Goal: Contribute content: Add original content to the website for others to see

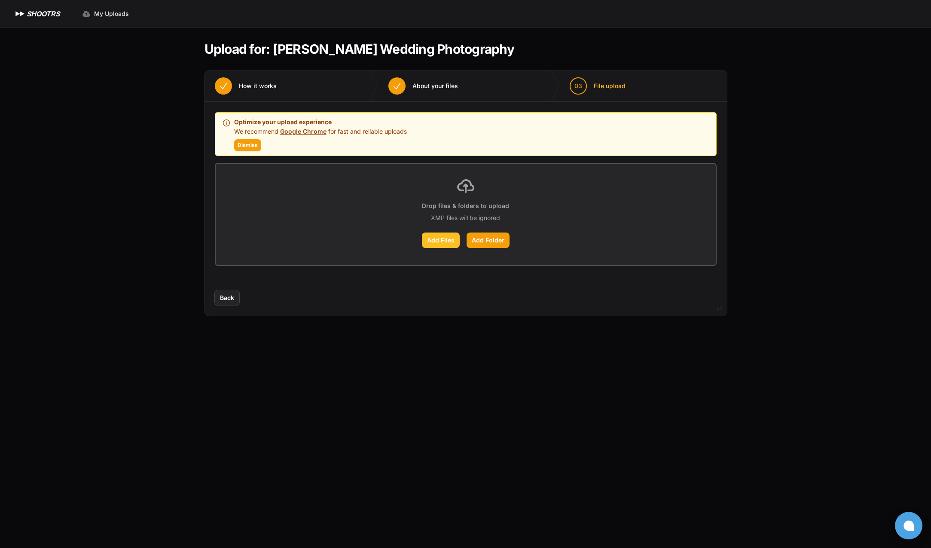
click at [439, 241] on label "Add Files" at bounding box center [441, 239] width 38 height 15
click at [0, 0] on input "Add Files" at bounding box center [0, 0] width 0 height 0
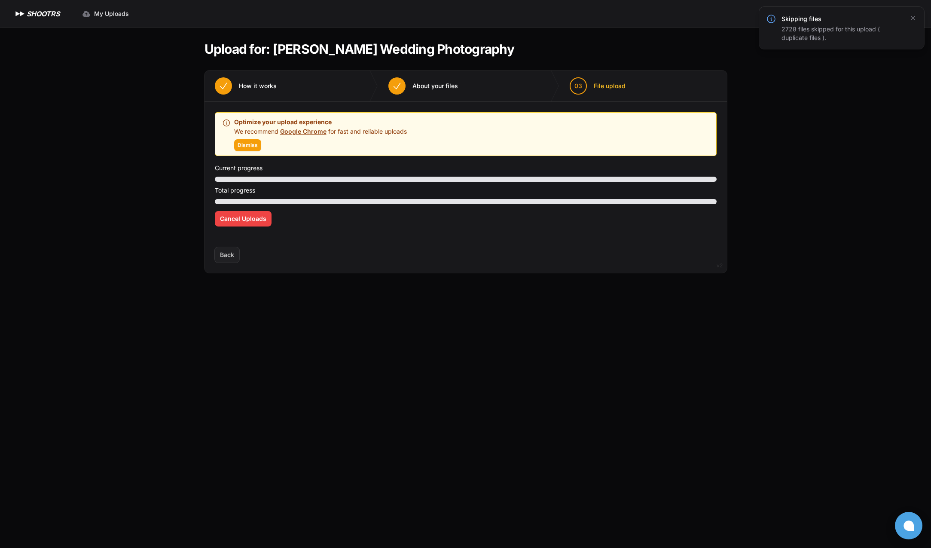
click at [157, 290] on div "Expand sidebar Collapse sidebar SHOOTRS SHOOTRS My Uploads" at bounding box center [465, 274] width 931 height 548
click at [322, 132] on link "Google Chrome" at bounding box center [303, 131] width 46 height 7
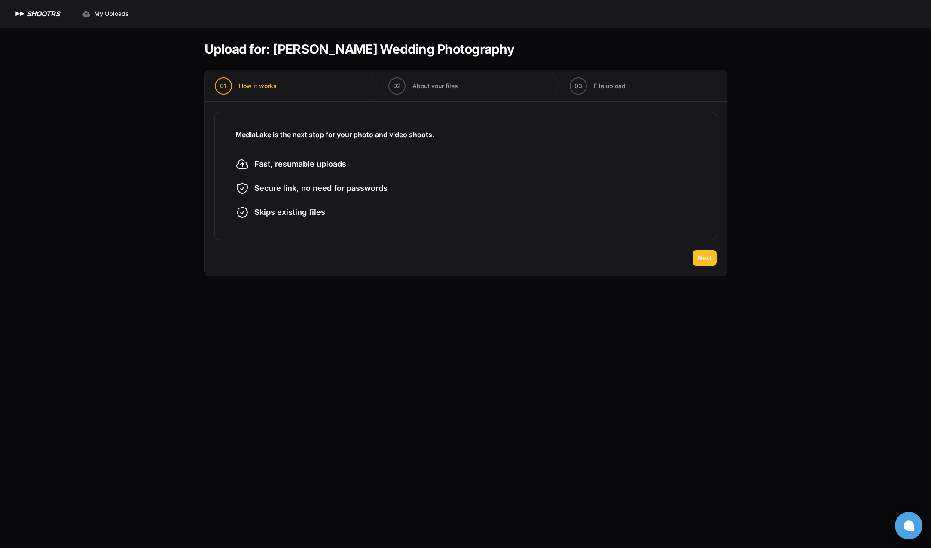
click at [698, 262] on button "Next" at bounding box center [704, 257] width 24 height 15
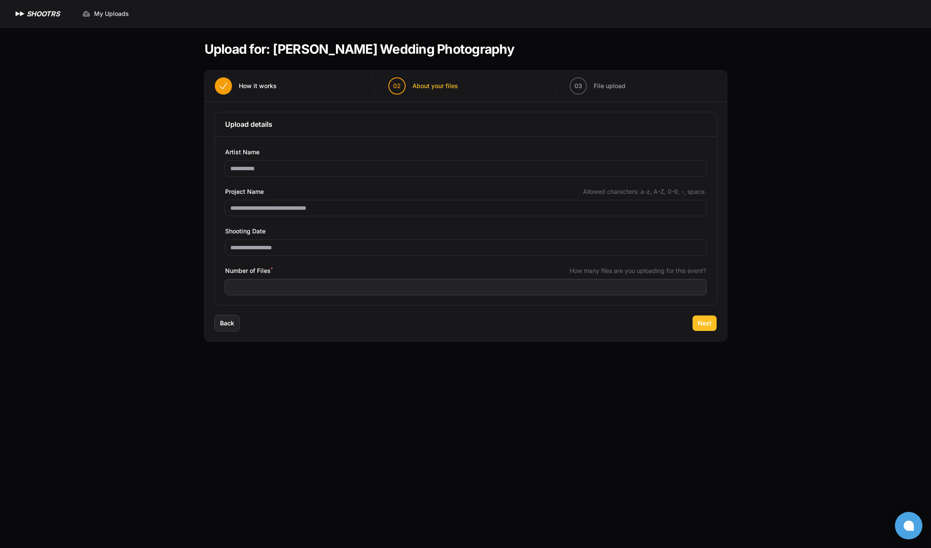
click at [696, 327] on button "Next" at bounding box center [704, 322] width 24 height 15
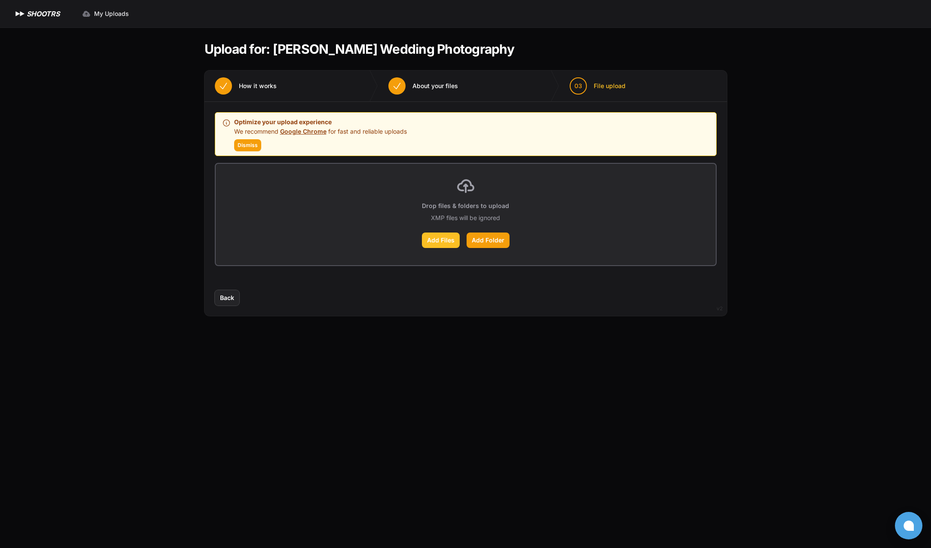
click at [438, 245] on label "Add Files" at bounding box center [441, 239] width 38 height 15
click at [0, 0] on input "Add Files" at bounding box center [0, 0] width 0 height 0
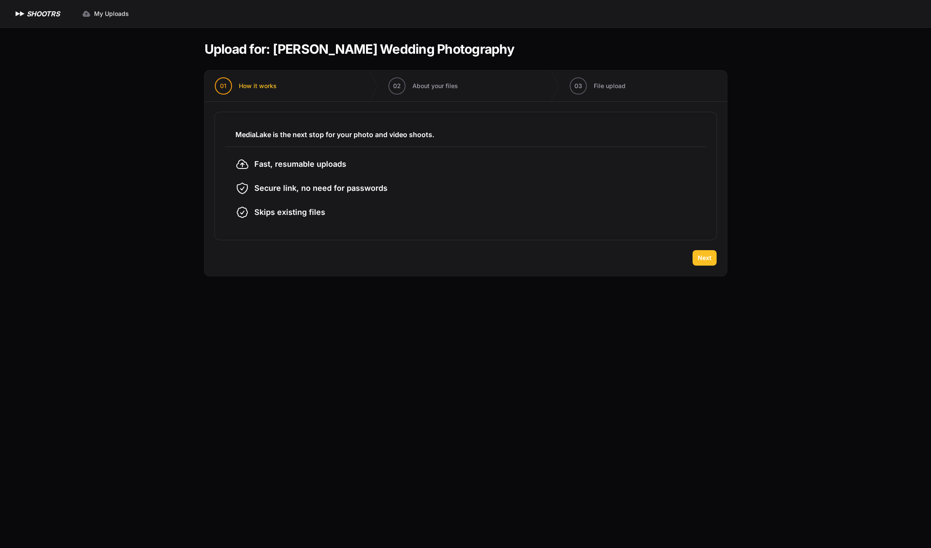
click at [706, 262] on span "Next" at bounding box center [705, 257] width 14 height 9
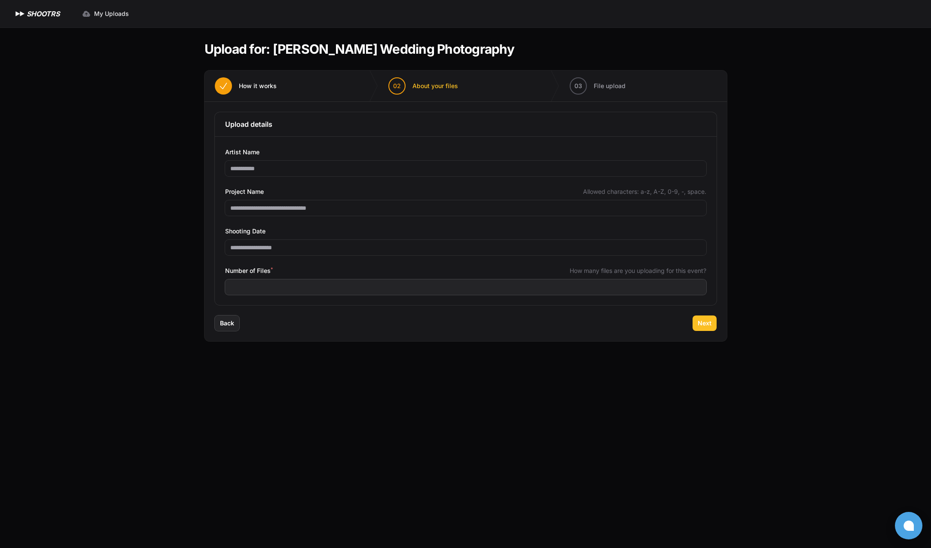
click at [700, 325] on span "Next" at bounding box center [705, 323] width 14 height 9
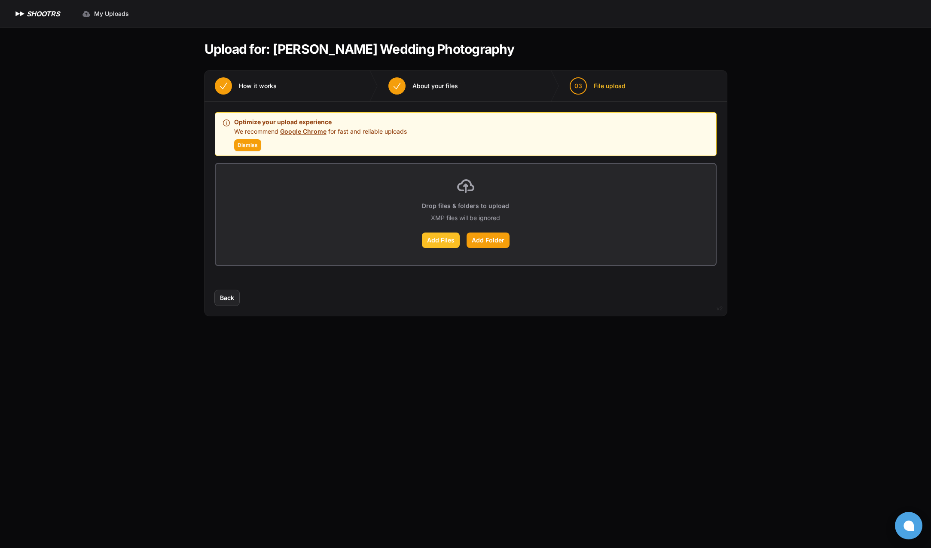
click at [427, 240] on label "Add Files" at bounding box center [441, 239] width 38 height 15
click at [0, 0] on input "Add Files" at bounding box center [0, 0] width 0 height 0
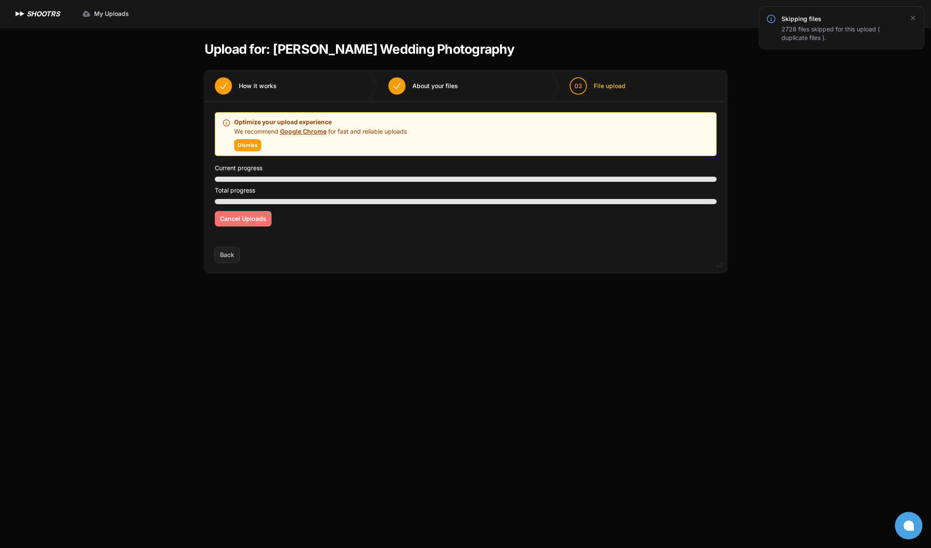
click at [248, 216] on span "Cancel Uploads" at bounding box center [243, 218] width 46 height 9
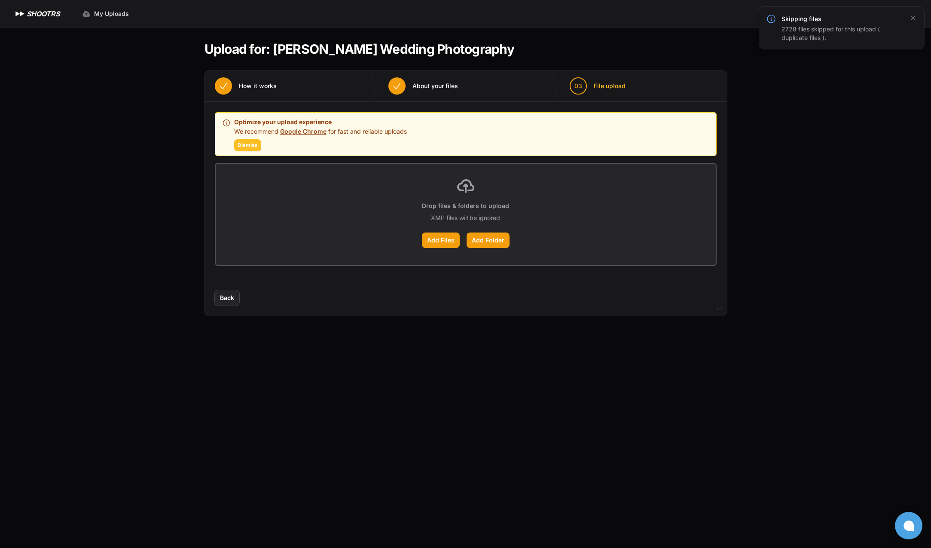
click at [250, 146] on span "Dismiss" at bounding box center [248, 145] width 20 height 7
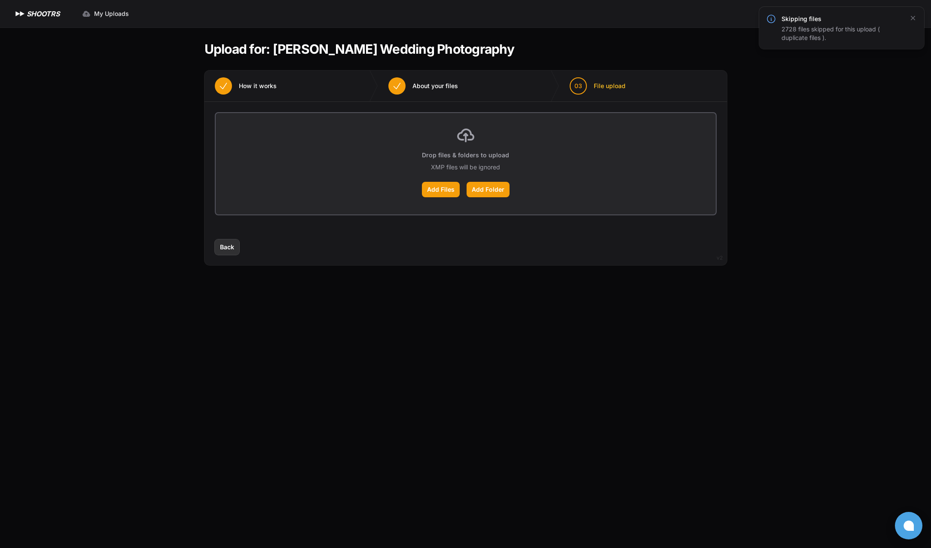
click at [233, 249] on span "Back" at bounding box center [227, 247] width 14 height 9
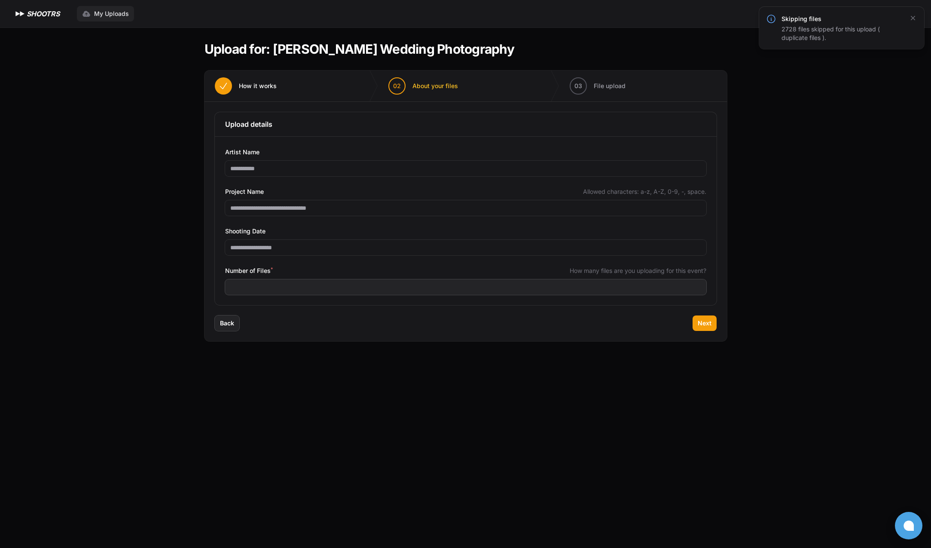
click at [116, 20] on link "My Uploads" at bounding box center [105, 13] width 57 height 15
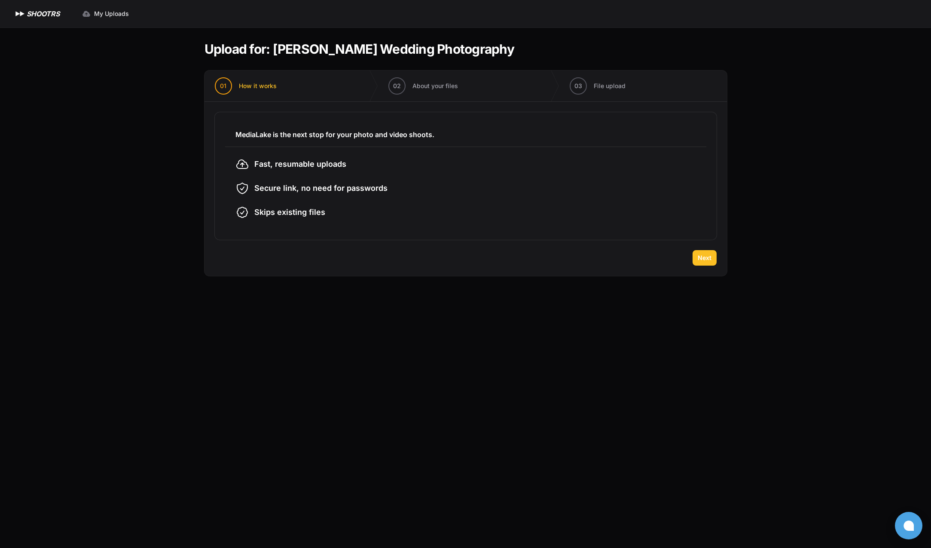
click at [704, 260] on span "Next" at bounding box center [705, 257] width 14 height 9
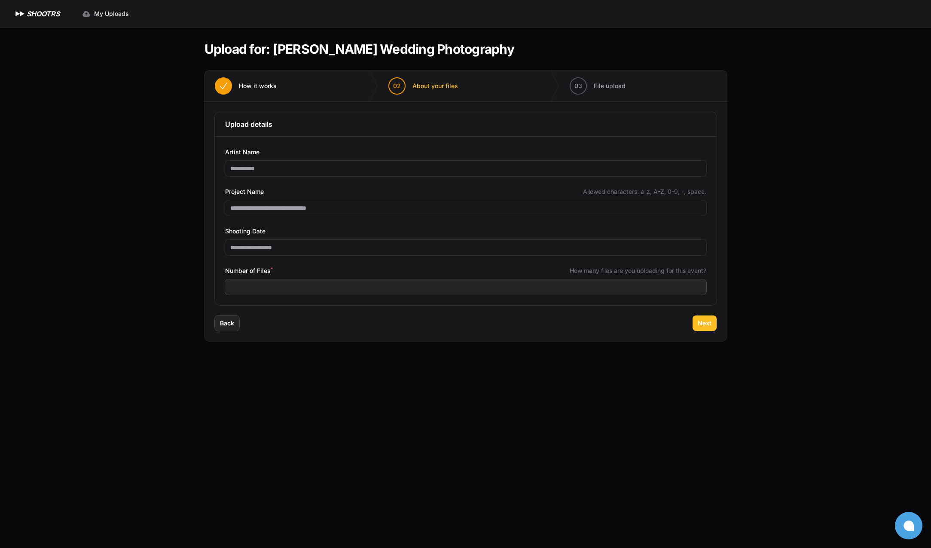
click at [707, 327] on button "Next" at bounding box center [704, 322] width 24 height 15
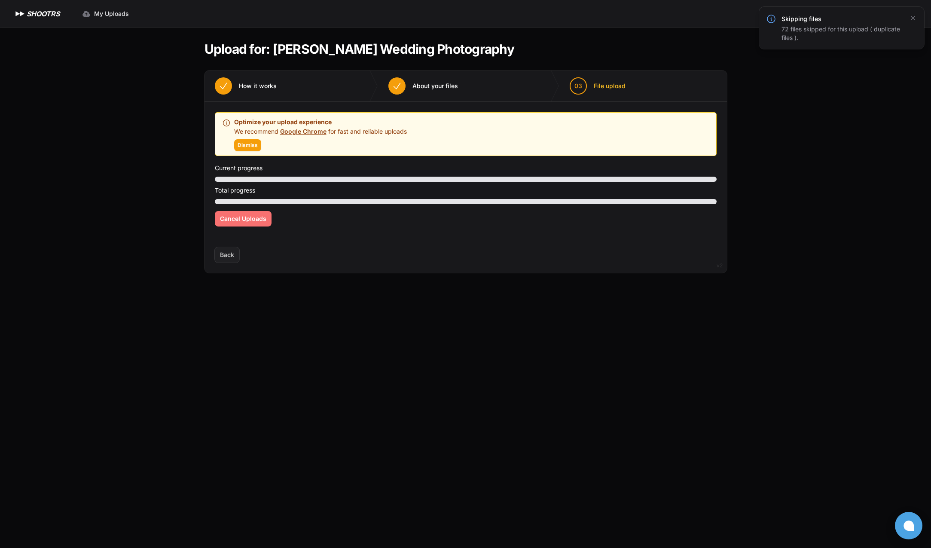
click at [263, 219] on span "Cancel Uploads" at bounding box center [243, 218] width 46 height 9
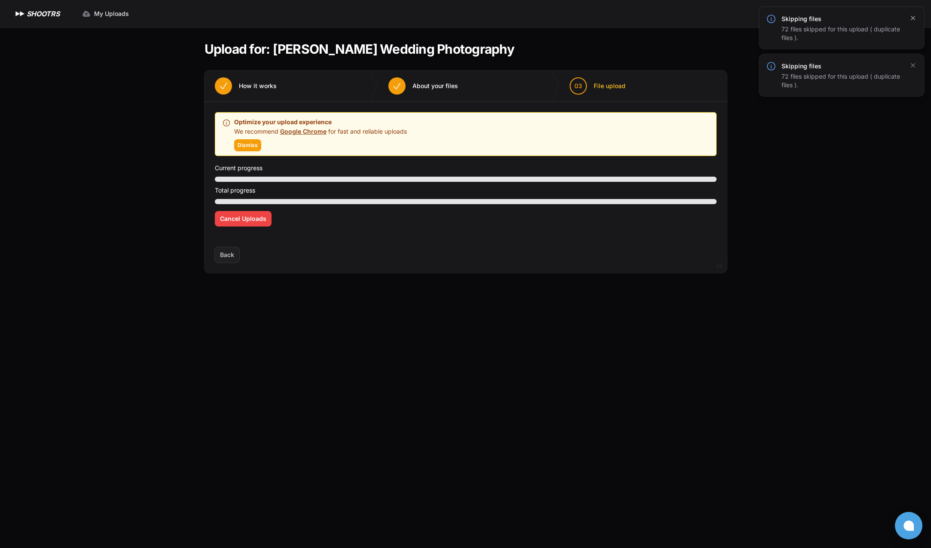
click at [909, 19] on icon "button" at bounding box center [912, 18] width 9 height 9
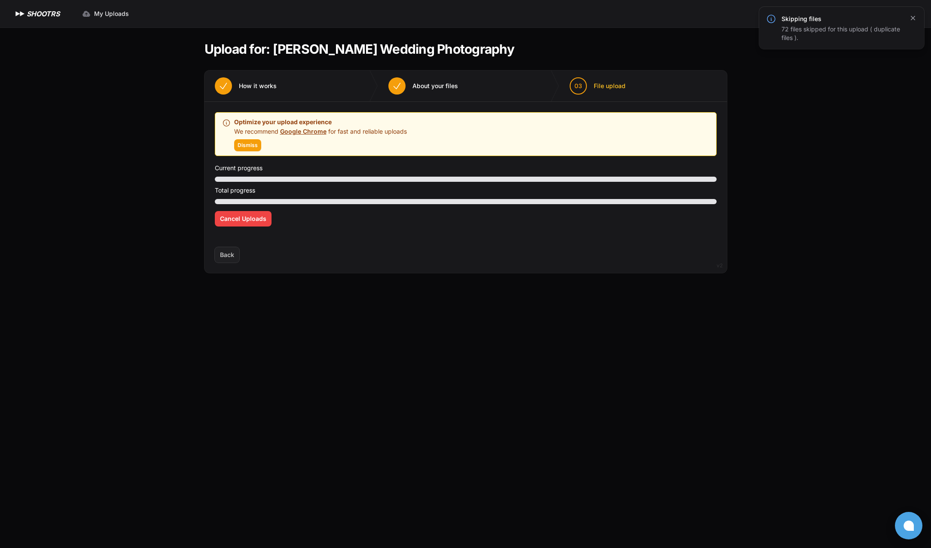
click at [913, 19] on icon "button" at bounding box center [913, 18] width 4 height 4
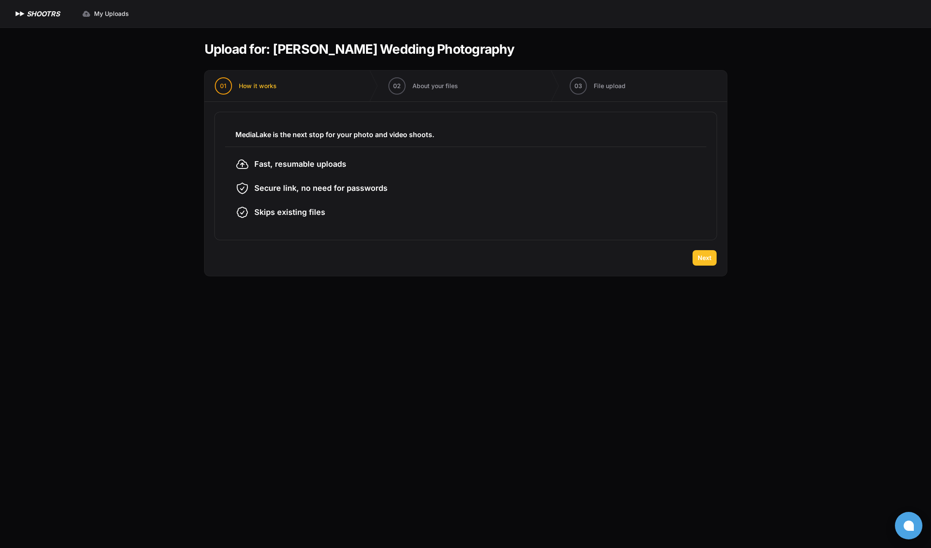
click at [703, 259] on span "Next" at bounding box center [705, 257] width 14 height 9
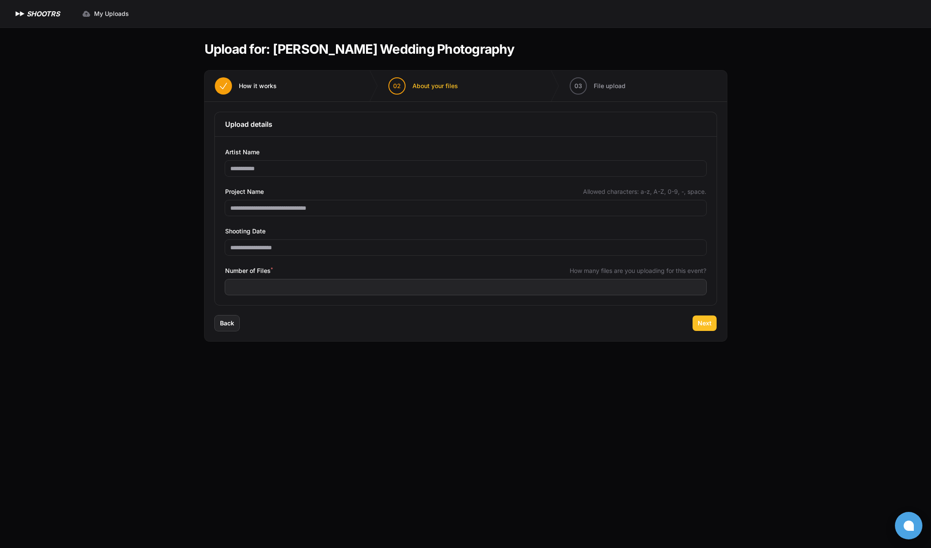
click at [706, 326] on span "Next" at bounding box center [705, 323] width 14 height 9
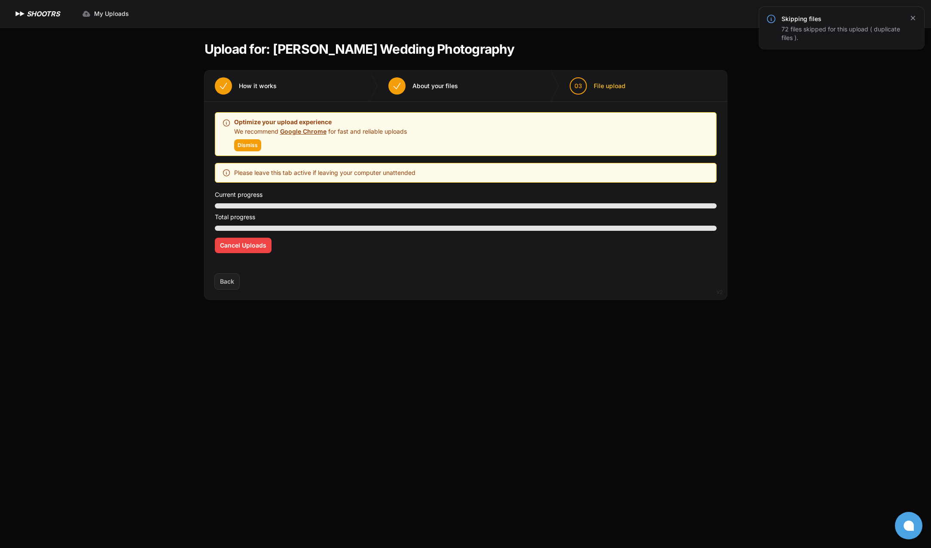
click at [912, 19] on icon "button" at bounding box center [913, 18] width 4 height 4
click at [224, 171] on icon at bounding box center [226, 172] width 9 height 9
click at [246, 150] on button "Dismiss" at bounding box center [247, 145] width 27 height 12
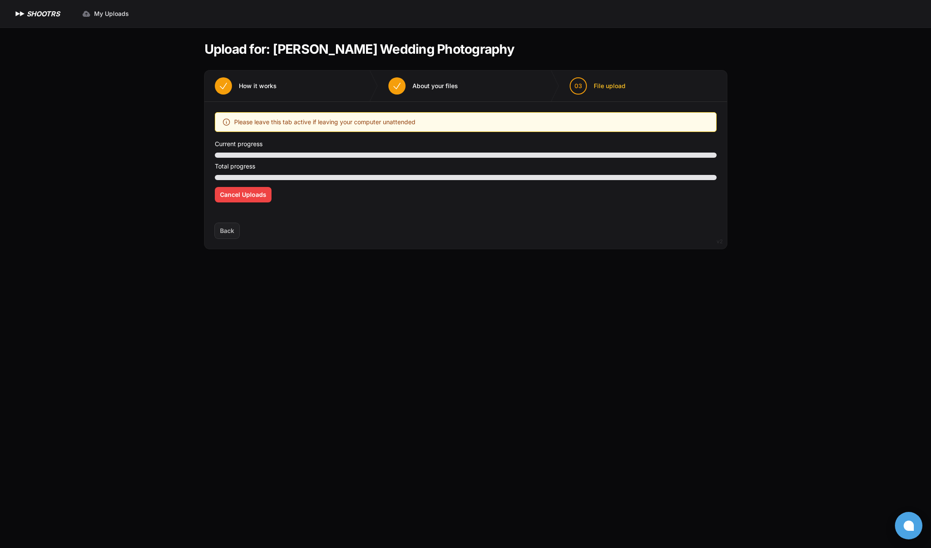
click at [486, 369] on main "Upload for: Alexis Corcoran Wedding Photography 01 How it works" at bounding box center [466, 287] width 550 height 520
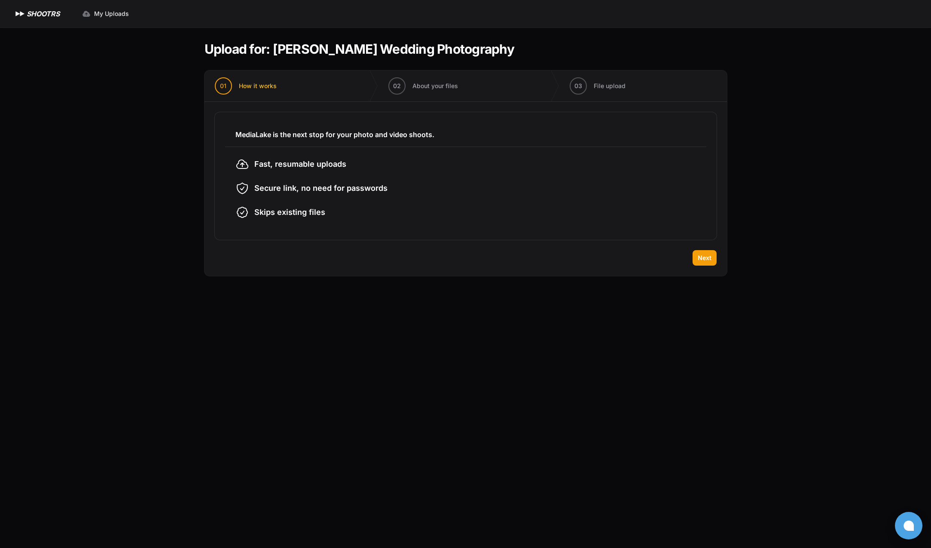
click at [700, 250] on div "MediaLake is the next stop for your photo and video shoots. Fast, resumable upl…" at bounding box center [465, 176] width 522 height 148
click at [702, 257] on span "Next" at bounding box center [705, 257] width 14 height 9
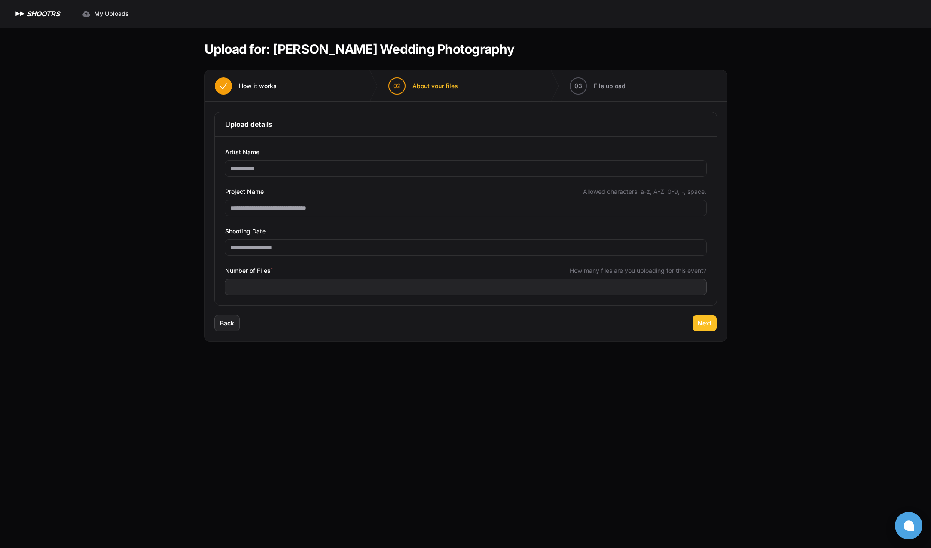
click at [698, 323] on span "Next" at bounding box center [705, 323] width 14 height 9
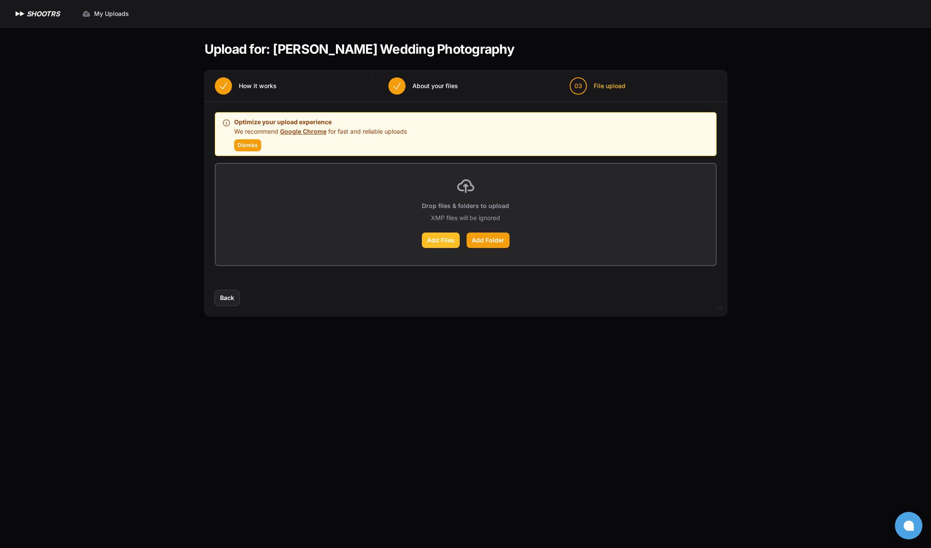
click at [438, 235] on label "Add Files" at bounding box center [441, 239] width 38 height 15
click at [0, 0] on input "Add Files" at bounding box center [0, 0] width 0 height 0
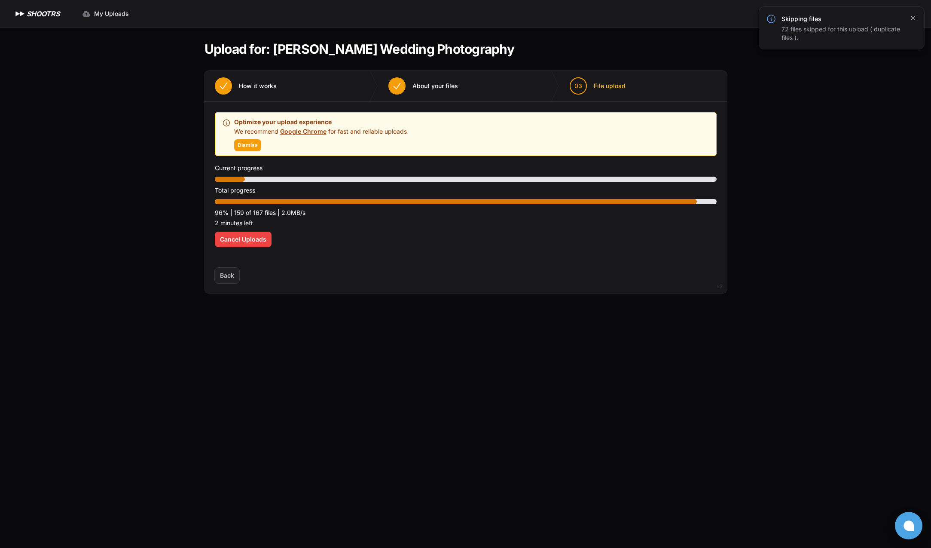
click at [911, 15] on icon "button" at bounding box center [912, 18] width 9 height 9
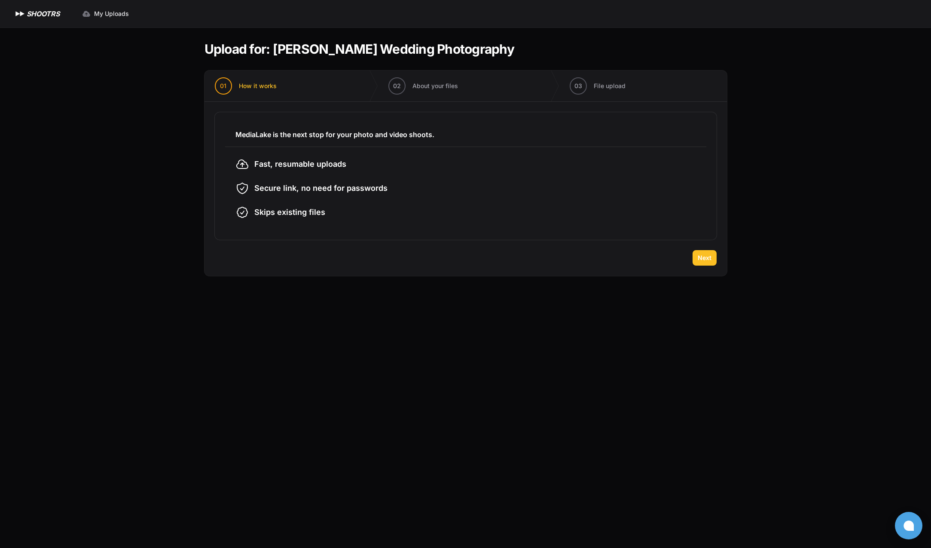
click at [703, 260] on span "Next" at bounding box center [705, 257] width 14 height 9
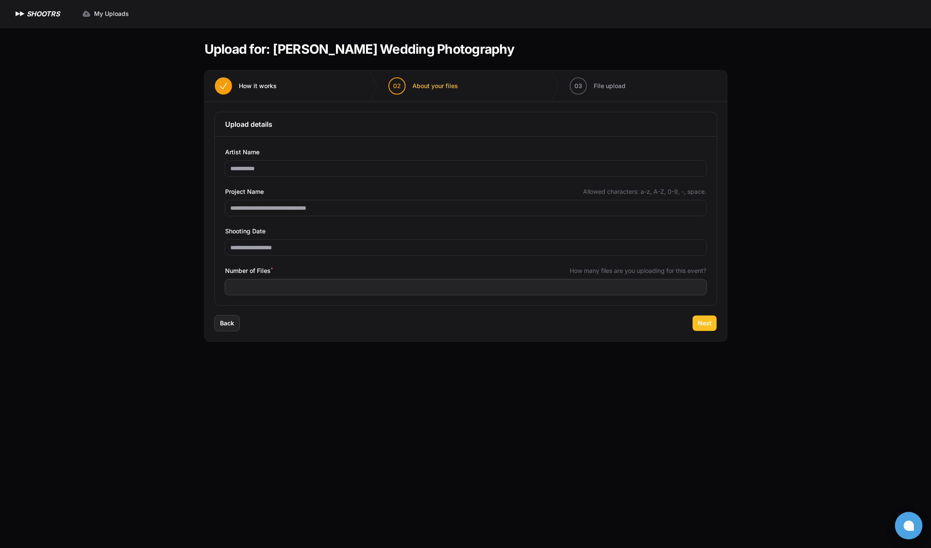
click at [710, 326] on span "Next" at bounding box center [705, 323] width 14 height 9
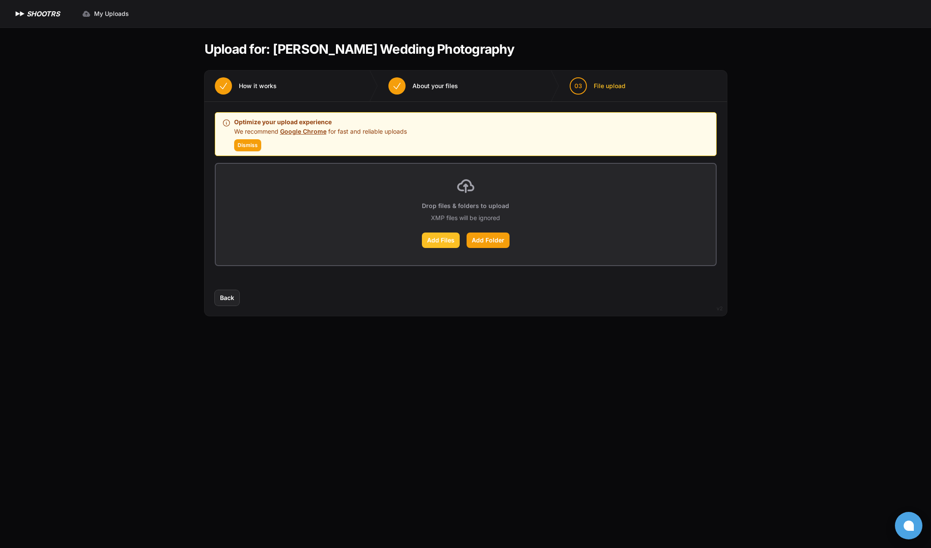
click at [447, 239] on label "Add Files" at bounding box center [441, 239] width 38 height 15
click at [0, 0] on input "Add Files" at bounding box center [0, 0] width 0 height 0
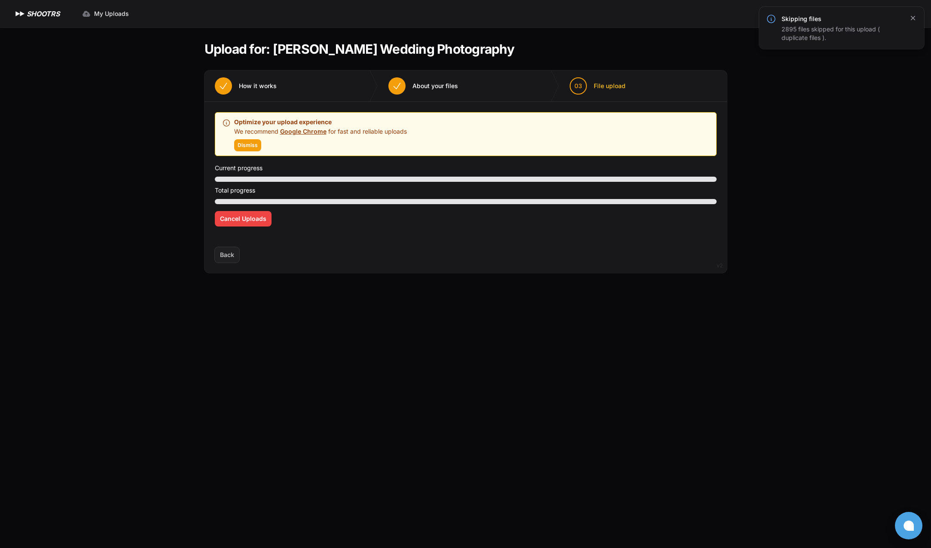
click at [913, 18] on icon "button" at bounding box center [913, 18] width 4 height 4
click at [227, 251] on span "Back" at bounding box center [227, 254] width 24 height 15
click at [239, 226] on button "Cancel Uploads" at bounding box center [243, 218] width 57 height 15
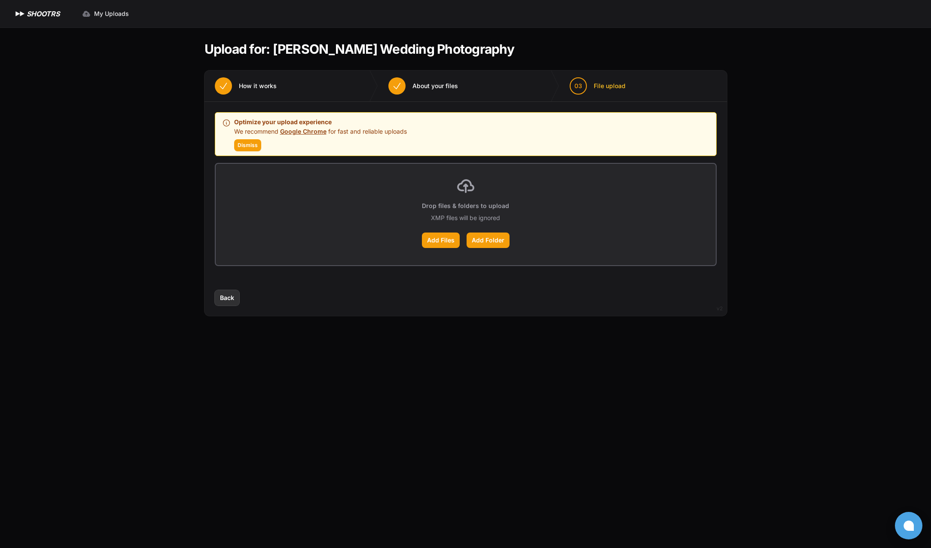
click at [225, 299] on span "Back" at bounding box center [227, 297] width 14 height 9
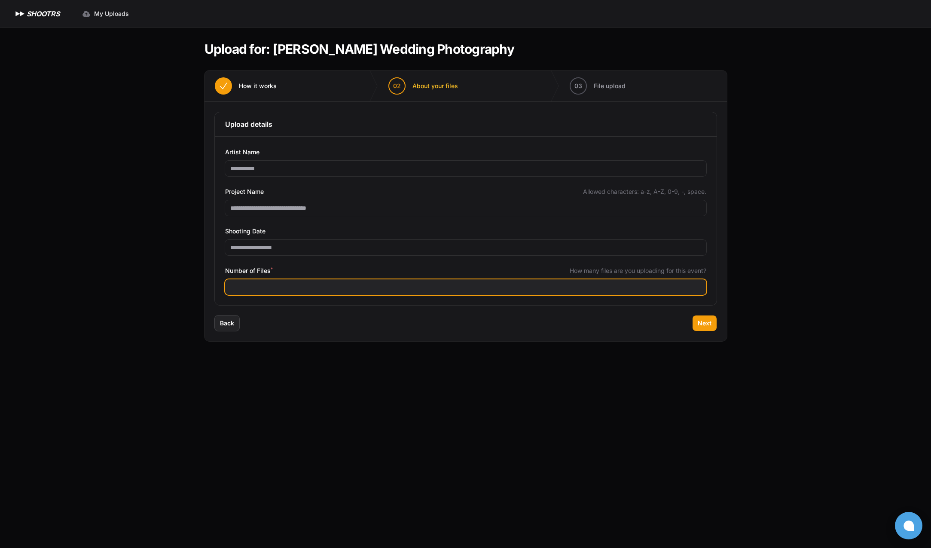
click at [260, 286] on input "****" at bounding box center [465, 286] width 481 height 15
type input "****"
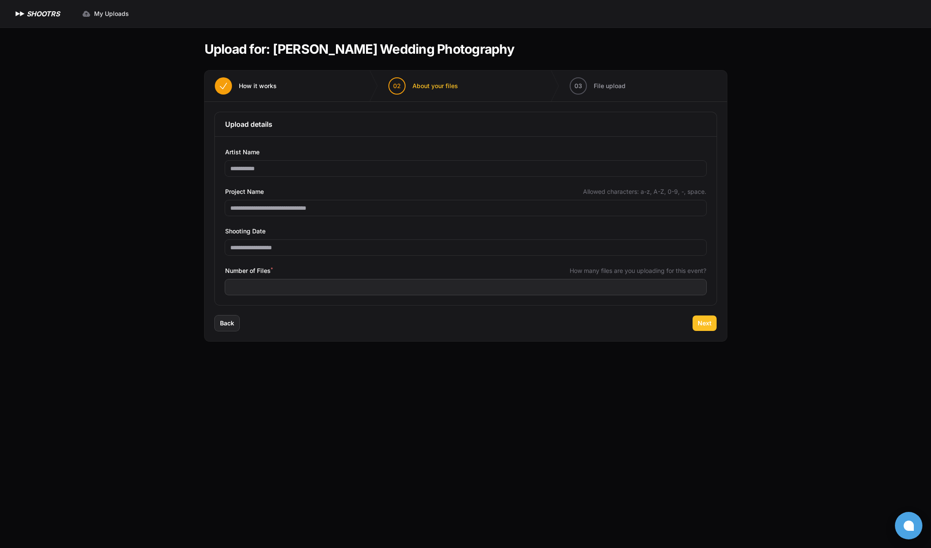
click at [709, 322] on span "Next" at bounding box center [705, 323] width 14 height 9
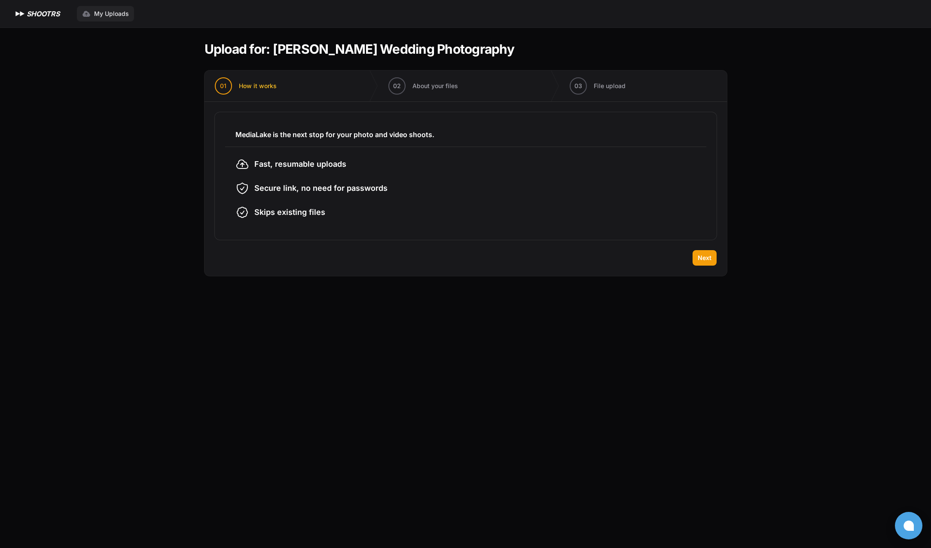
click at [121, 11] on span "My Uploads" at bounding box center [111, 13] width 35 height 9
